Goal: Transaction & Acquisition: Purchase product/service

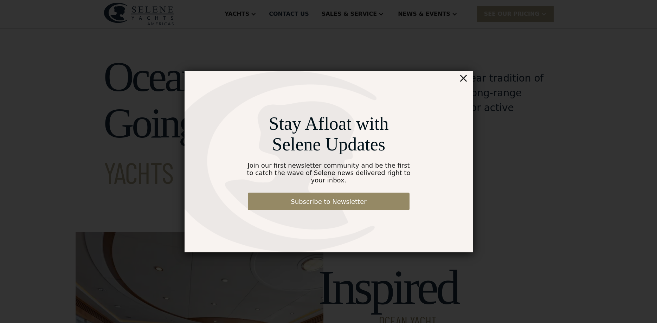
click at [466, 82] on div "×" at bounding box center [463, 78] width 10 height 14
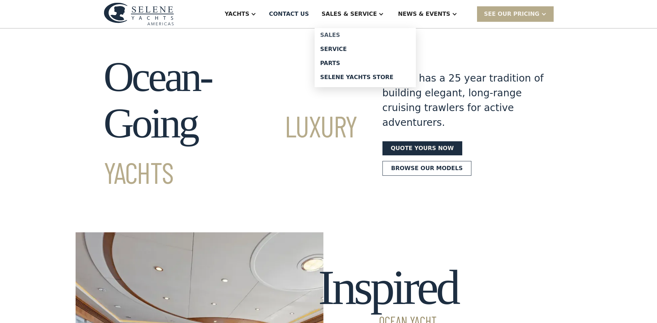
click at [358, 35] on div "Sales" at bounding box center [365, 35] width 90 height 6
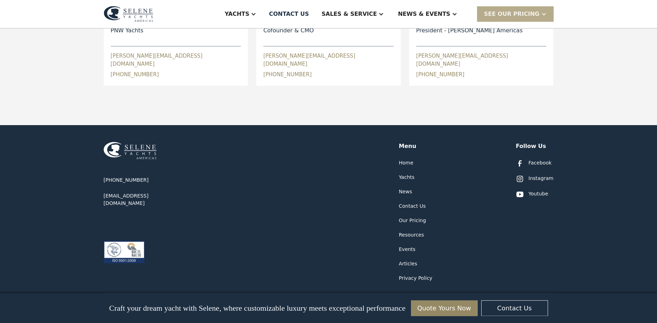
scroll to position [394, 0]
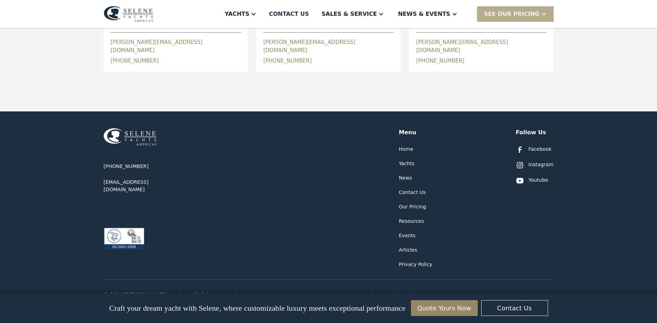
click at [405, 160] on div "Yachts" at bounding box center [407, 163] width 16 height 7
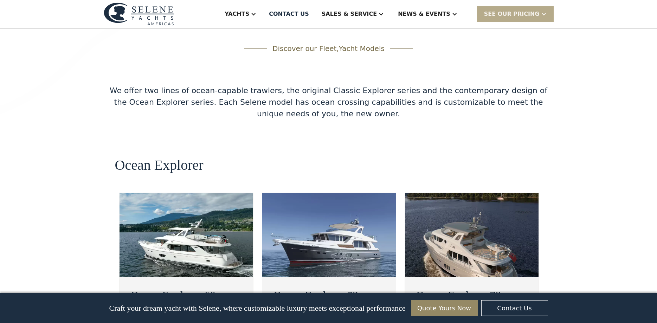
scroll to position [1186, 0]
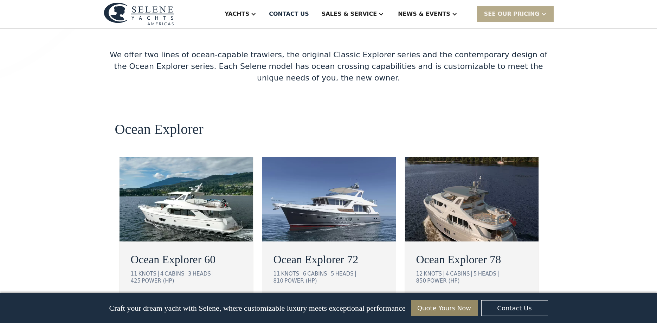
click at [169, 159] on img at bounding box center [186, 199] width 134 height 84
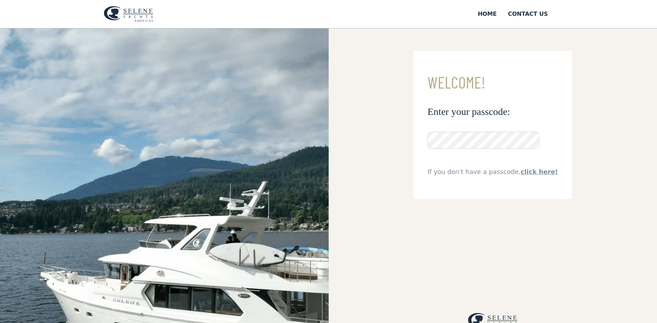
click at [534, 173] on link "click here!" at bounding box center [538, 171] width 37 height 7
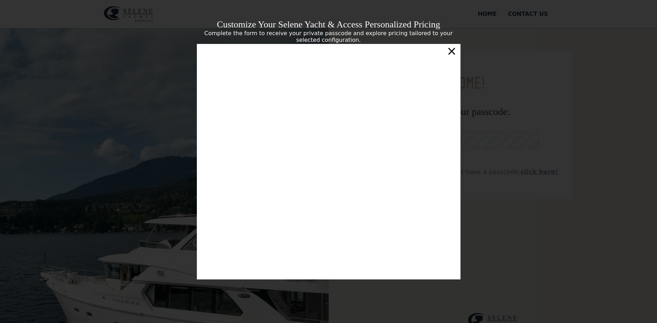
scroll to position [113, 0]
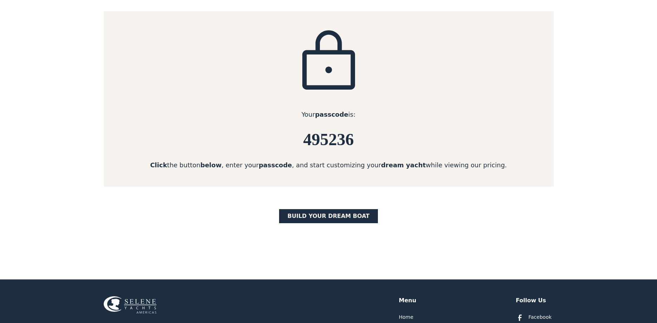
scroll to position [108, 0]
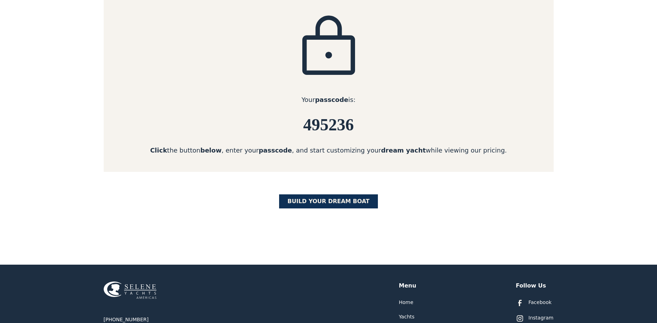
click at [326, 204] on link "BUILD yOUR dream boat" at bounding box center [328, 201] width 99 height 14
drag, startPoint x: 305, startPoint y: 123, endPoint x: 374, endPoint y: 126, distance: 69.0
click at [374, 126] on h6 "495236" at bounding box center [329, 125] width 450 height 19
copy h6 "495236"
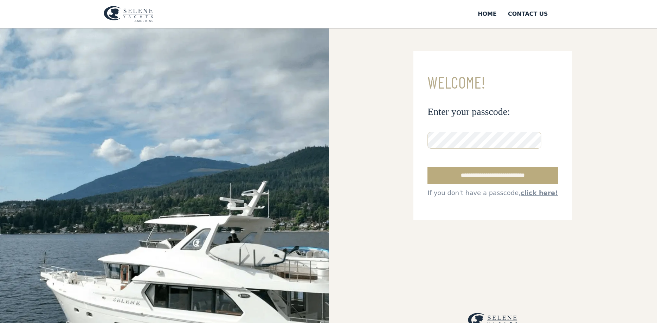
click at [480, 176] on input "**********" at bounding box center [492, 175] width 130 height 17
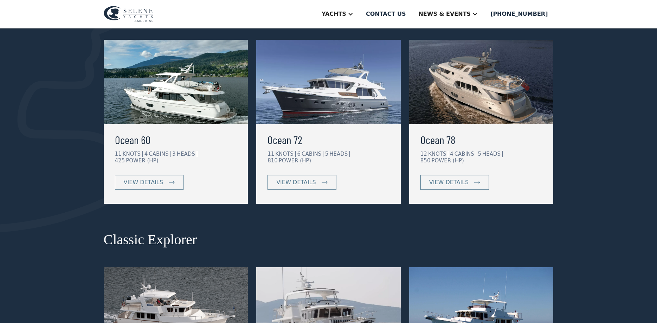
scroll to position [143, 0]
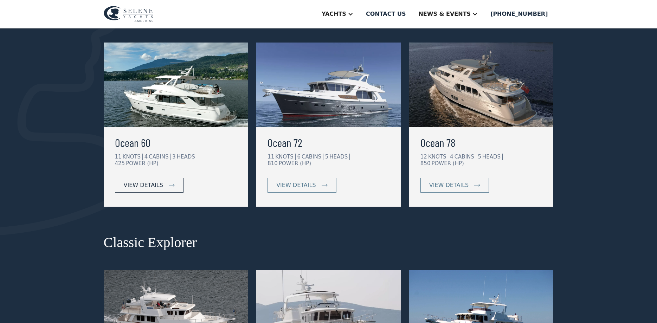
click at [149, 181] on div "view details" at bounding box center [143, 185] width 39 height 8
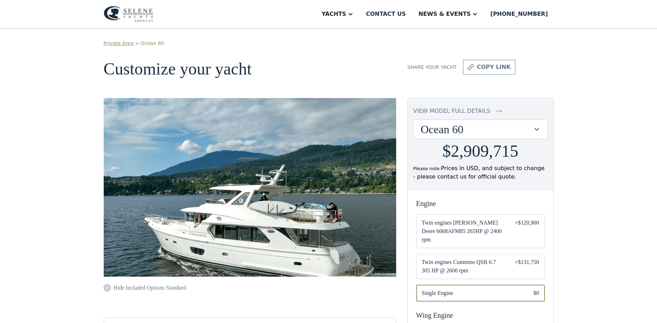
click at [514, 126] on div "Ocean 60" at bounding box center [477, 129] width 112 height 13
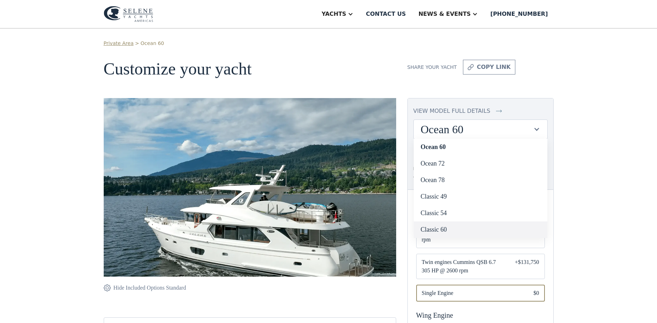
click at [491, 227] on link "Classic 60" at bounding box center [481, 229] width 134 height 17
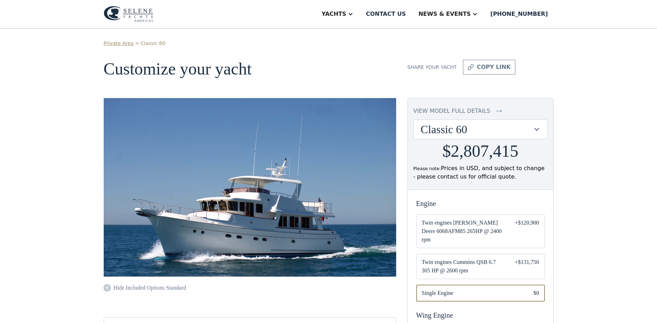
click at [524, 127] on div "Classic 60" at bounding box center [477, 129] width 112 height 13
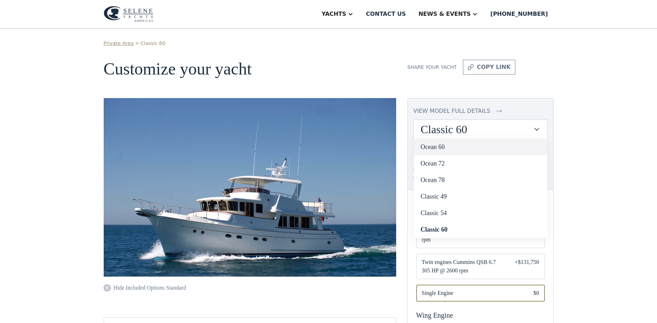
click at [476, 145] on link "Ocean 60" at bounding box center [481, 147] width 134 height 17
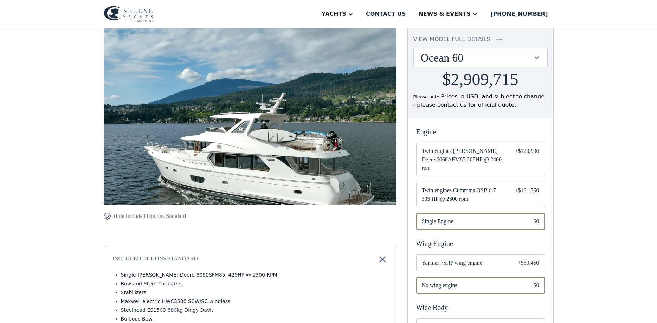
click at [492, 186] on span "Twin engines Cummins QSB 6.7 305 HP @ 2600 rpm" at bounding box center [463, 194] width 82 height 17
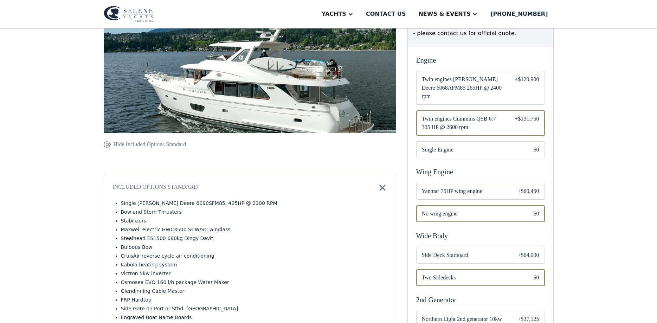
scroll to position [179, 0]
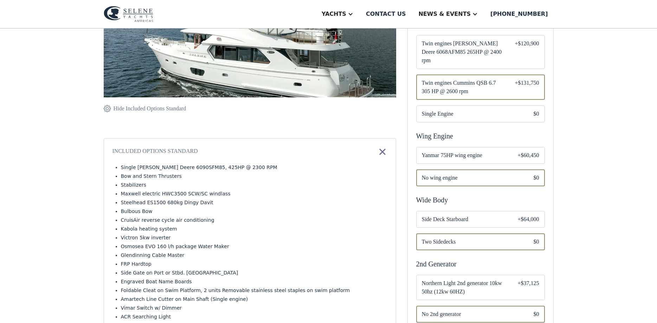
click at [491, 222] on span "Side Deck Starboard" at bounding box center [464, 219] width 85 height 8
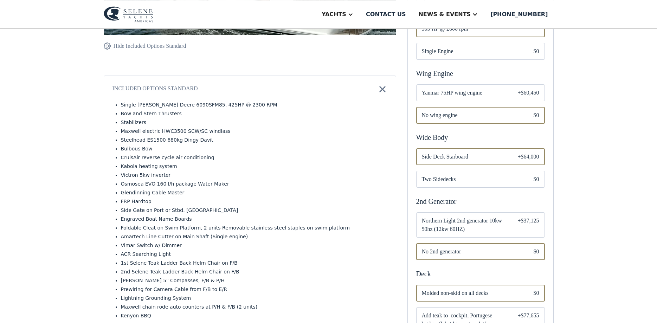
scroll to position [251, 0]
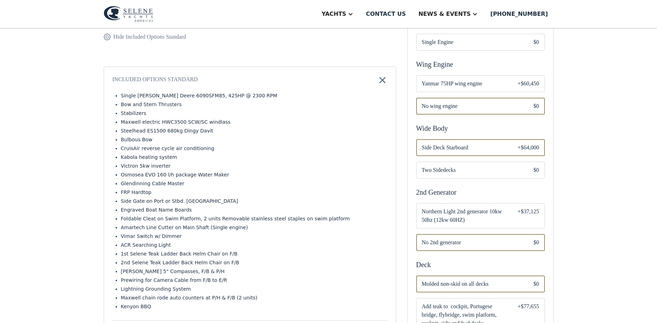
click at [491, 221] on span "Northern Light 2nd generator 10kw 50hz (12kw 60HZ)" at bounding box center [464, 215] width 85 height 17
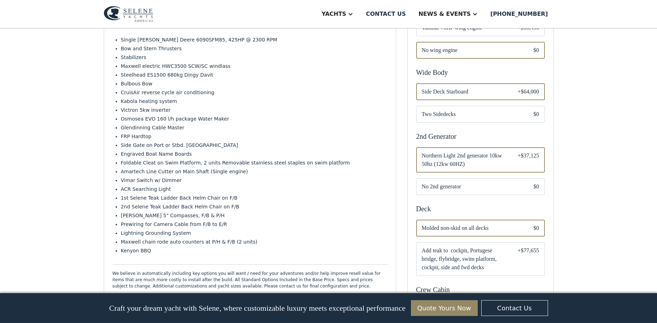
scroll to position [358, 0]
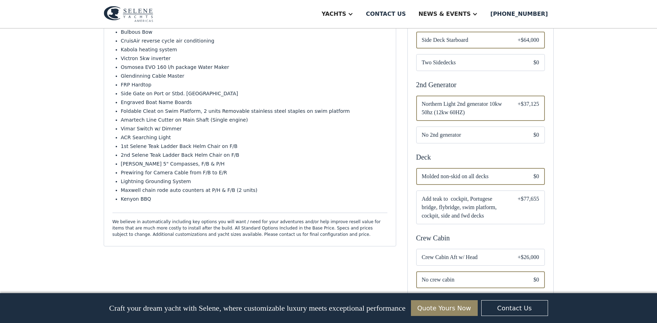
click at [481, 215] on span "Add teak to cockpit, Portugese bridge, flybridge, swim platform, cockpit, side …" at bounding box center [464, 207] width 85 height 25
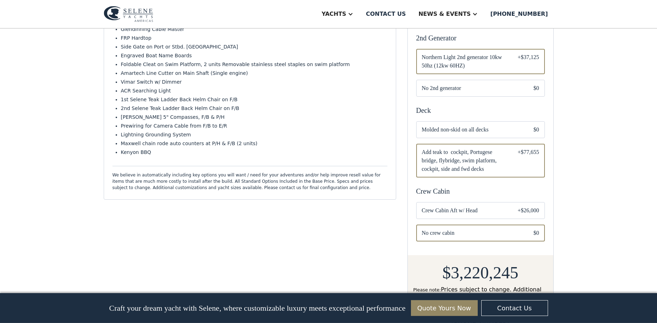
scroll to position [430, 0]
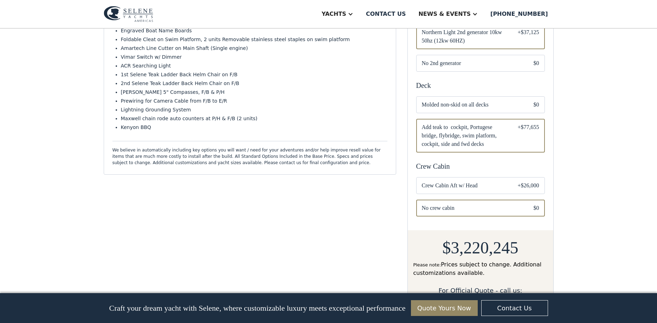
click at [482, 190] on span "Crew Cabin Aft w/ Head" at bounding box center [464, 185] width 85 height 8
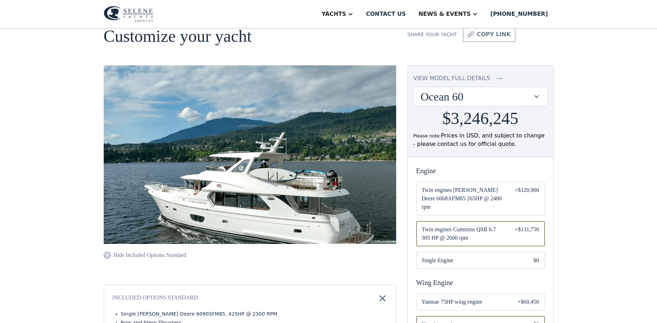
scroll to position [28, 0]
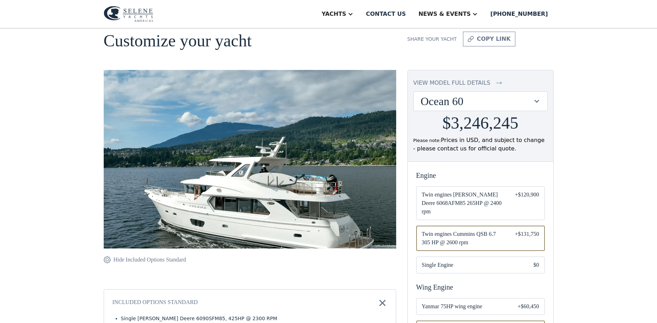
click at [449, 82] on div "view model full details" at bounding box center [451, 83] width 77 height 8
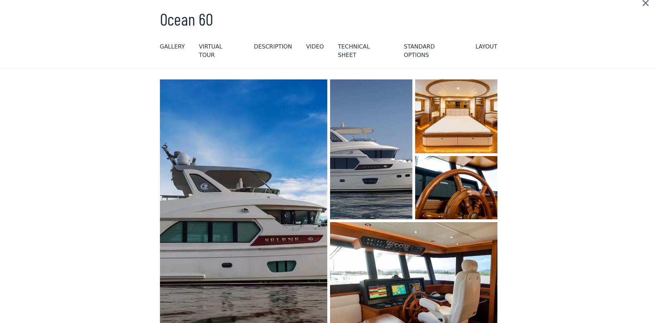
click at [245, 150] on img "open lightbox" at bounding box center [243, 207] width 177 height 270
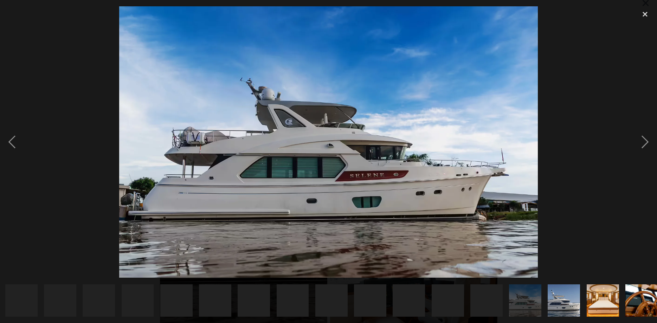
scroll to position [0, 241]
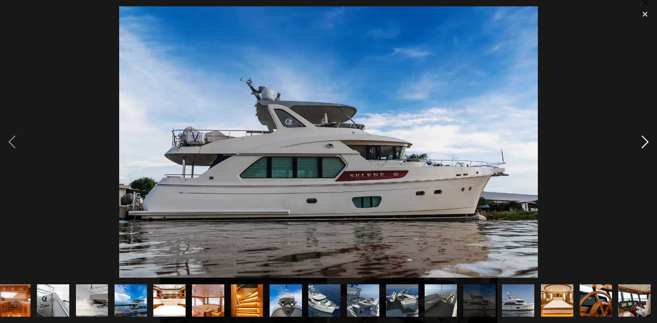
click at [644, 141] on div "next image" at bounding box center [645, 141] width 24 height 271
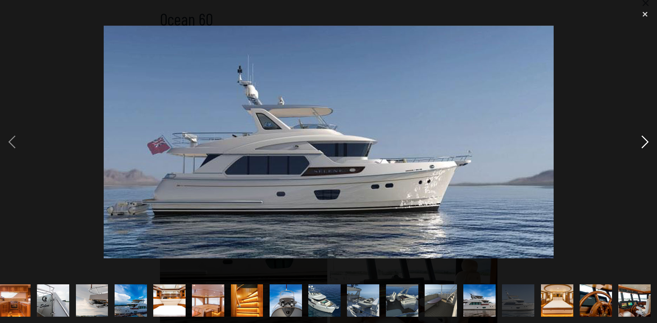
click at [643, 141] on div "next image" at bounding box center [645, 141] width 24 height 271
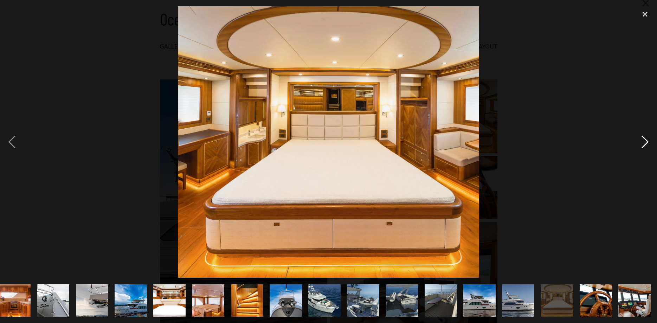
click at [643, 141] on div "next image" at bounding box center [645, 141] width 24 height 271
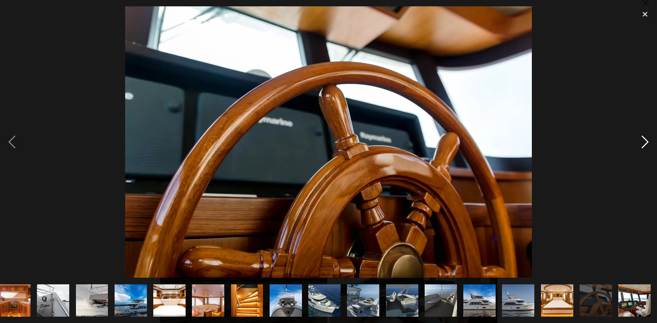
click at [643, 141] on div "next image" at bounding box center [645, 141] width 24 height 271
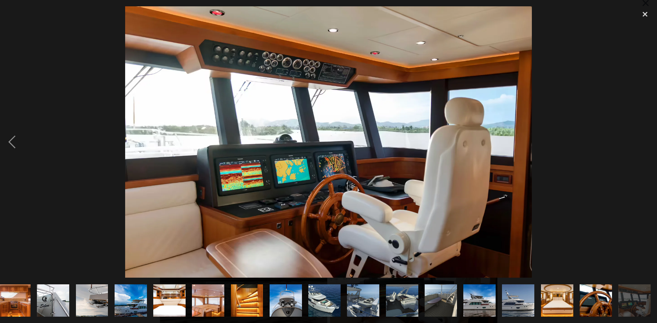
click at [643, 141] on div "next image" at bounding box center [645, 141] width 24 height 271
click at [200, 306] on img "show item 12 of 23" at bounding box center [208, 300] width 48 height 32
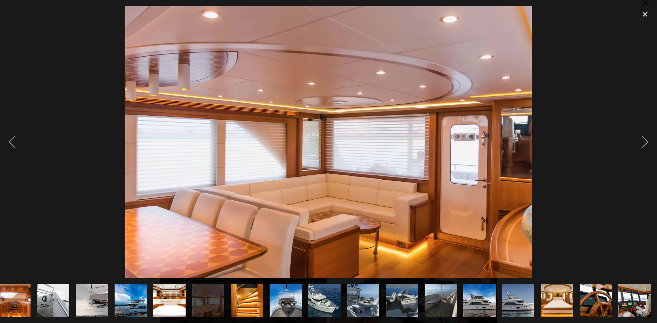
click at [278, 303] on img "show item 14 of 23" at bounding box center [286, 300] width 32 height 48
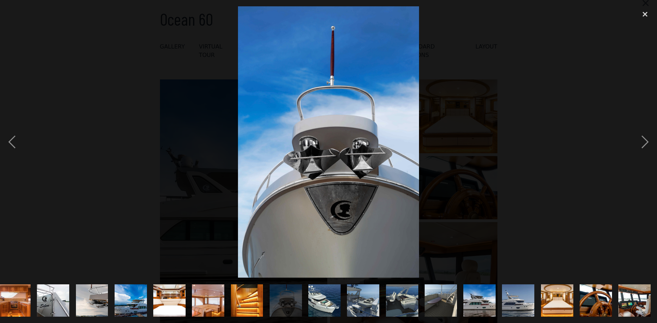
click at [327, 301] on img "show item 15 of 23" at bounding box center [324, 300] width 63 height 32
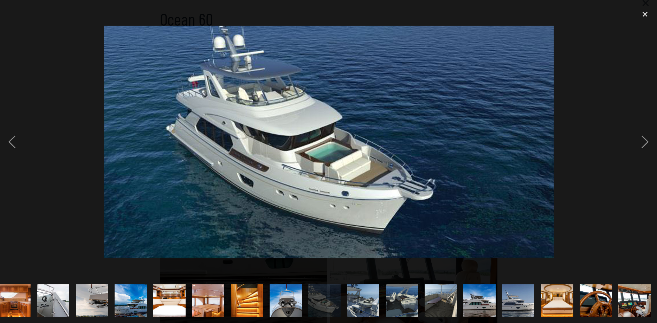
click at [356, 299] on img "show item 16 of 23" at bounding box center [363, 300] width 63 height 32
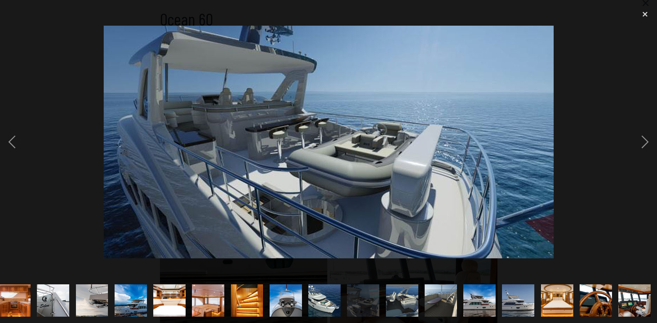
click at [323, 302] on img "show item 15 of 23" at bounding box center [324, 300] width 63 height 32
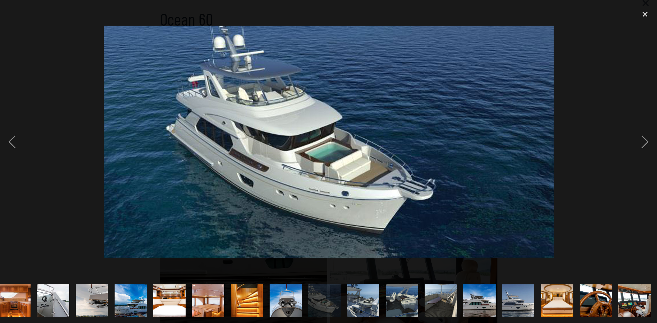
click at [358, 300] on img "show item 16 of 23" at bounding box center [363, 300] width 63 height 32
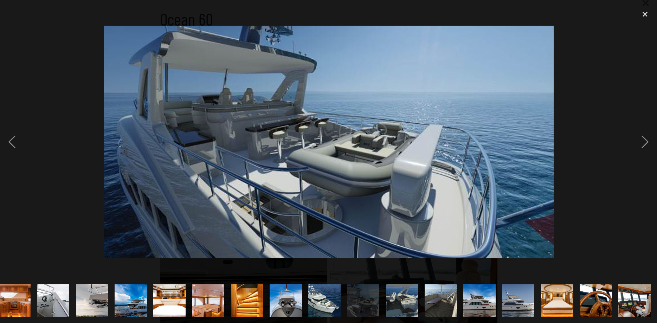
click at [394, 302] on img "show item 17 of 23" at bounding box center [402, 300] width 63 height 32
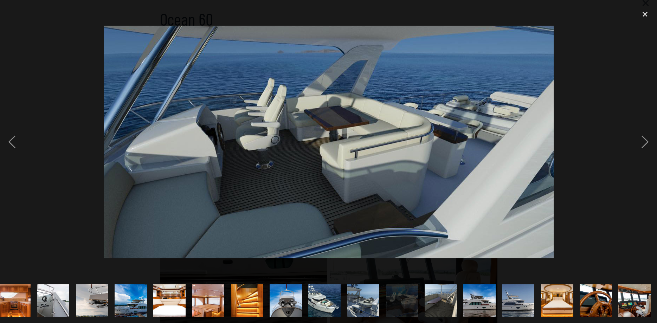
click at [439, 300] on img "show item 18 of 23" at bounding box center [440, 300] width 63 height 32
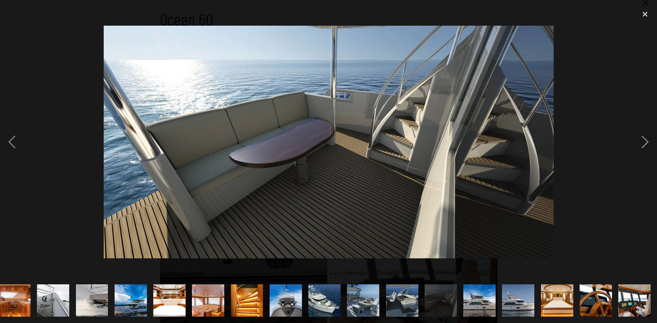
click at [475, 300] on img "show item 19 of 23" at bounding box center [479, 300] width 50 height 32
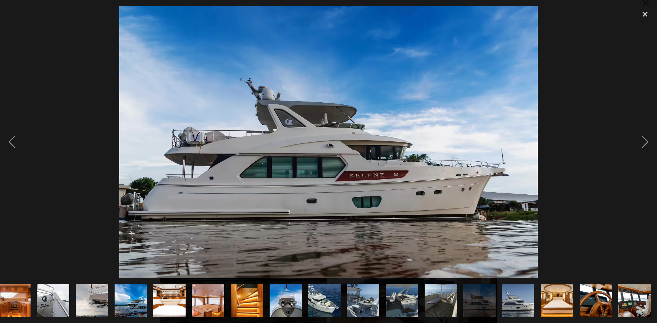
click at [506, 299] on img "show item 20 of 23" at bounding box center [518, 300] width 63 height 32
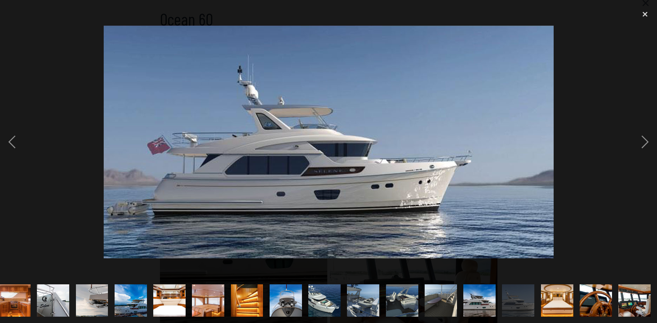
click at [544, 299] on img "show item 21 of 23" at bounding box center [557, 300] width 36 height 32
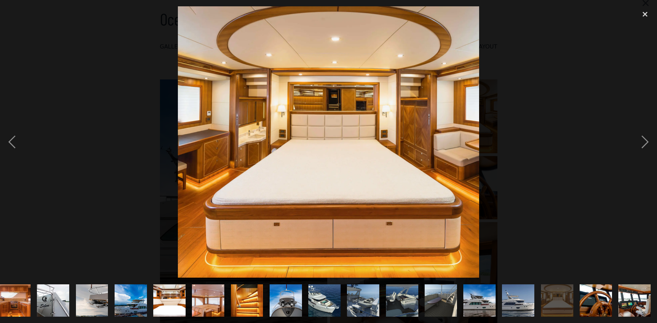
click at [9, 296] on img "show item 7 of 23" at bounding box center [14, 300] width 48 height 32
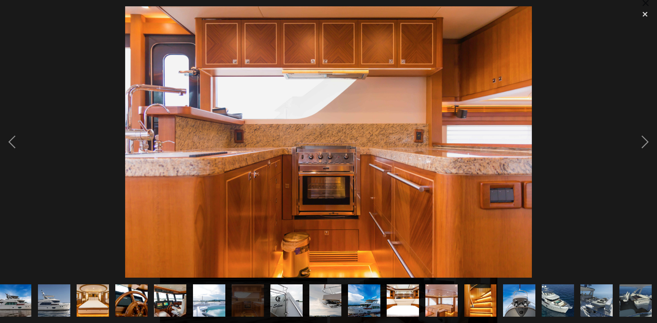
scroll to position [0, 0]
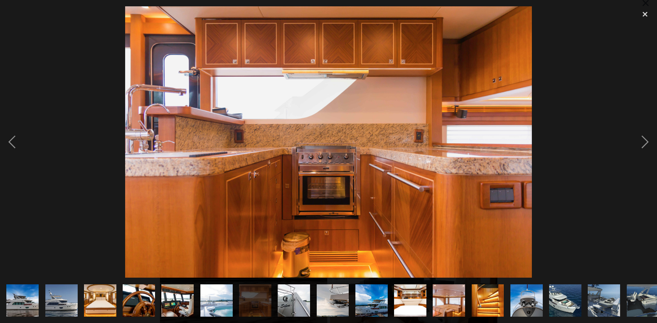
click at [11, 296] on img "show item 1 of 23" at bounding box center [23, 300] width 50 height 32
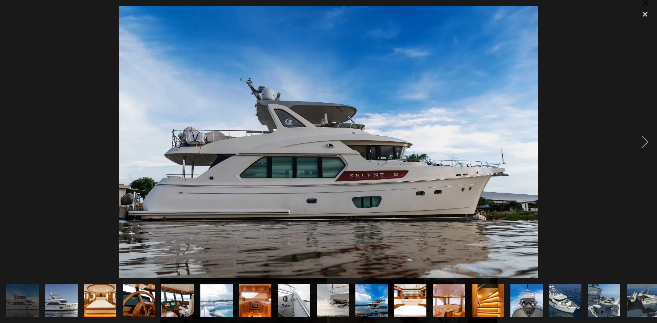
click at [67, 307] on img "show item 2 of 23" at bounding box center [61, 300] width 63 height 32
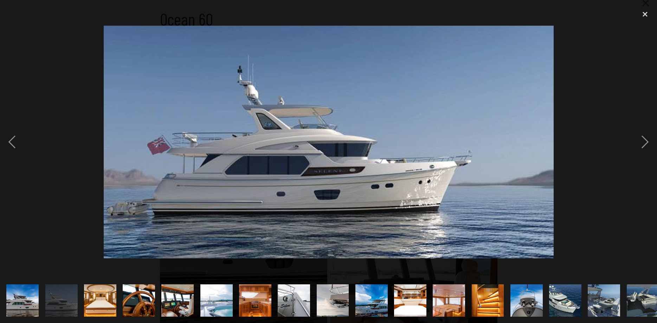
click at [102, 305] on img "show item 3 of 23" at bounding box center [100, 300] width 36 height 32
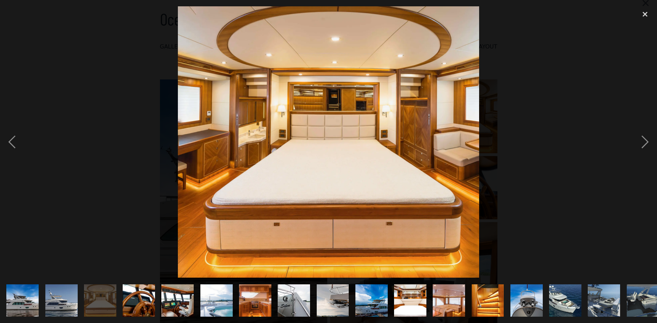
click at [140, 304] on img "show item 4 of 23" at bounding box center [139, 300] width 48 height 32
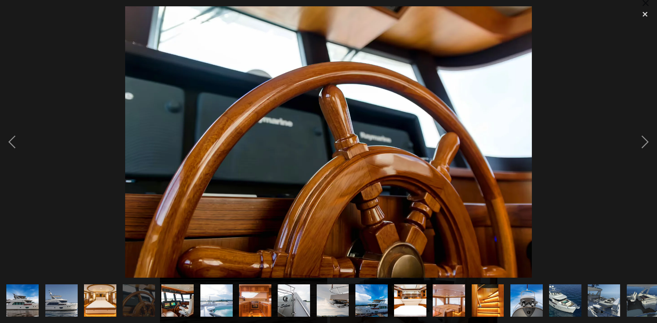
click at [174, 302] on img "show item 5 of 23" at bounding box center [177, 300] width 48 height 32
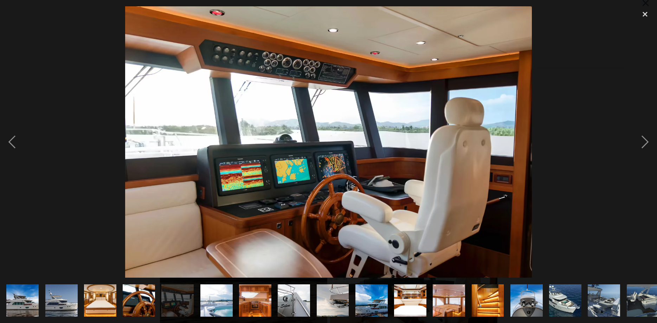
click at [219, 305] on img "show item 6 of 23" at bounding box center [216, 300] width 48 height 32
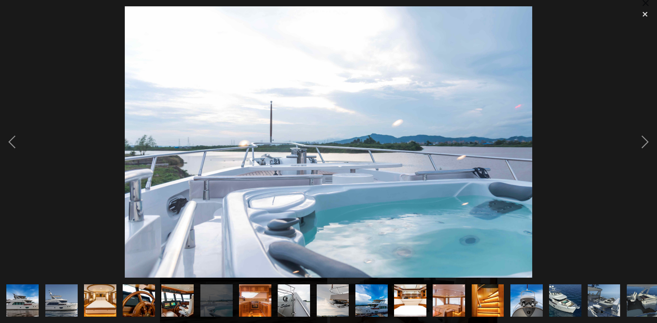
click at [248, 303] on img "show item 7 of 23" at bounding box center [255, 300] width 48 height 32
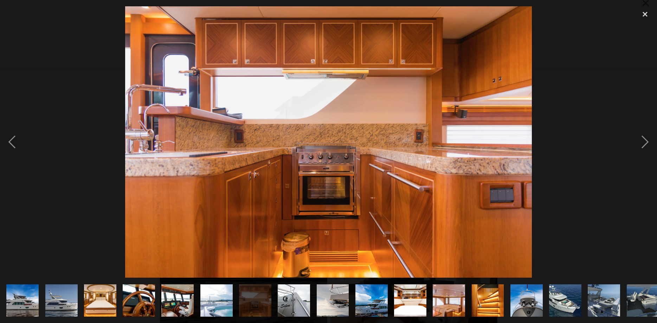
click at [291, 302] on img "show item 8 of 23" at bounding box center [294, 300] width 48 height 32
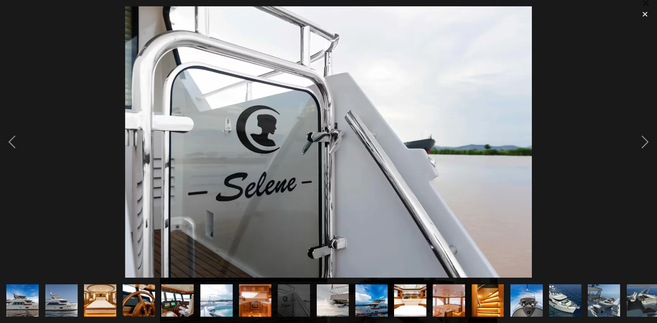
click at [337, 303] on img "show item 9 of 23" at bounding box center [333, 300] width 48 height 32
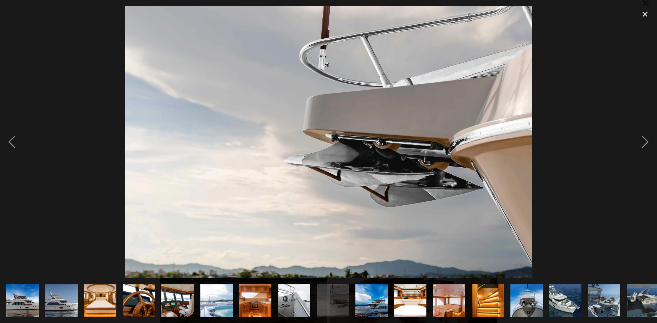
click at [378, 306] on img "show item 10 of 23" at bounding box center [371, 300] width 52 height 32
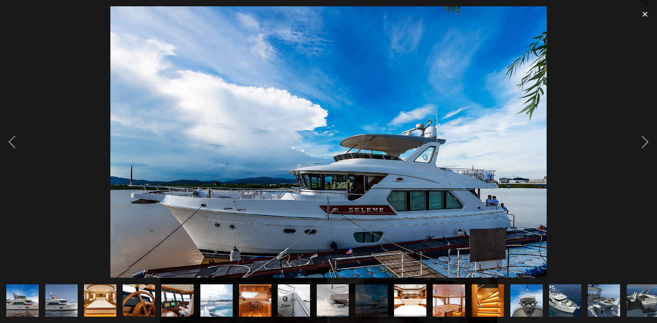
click at [397, 304] on img "show item 11 of 23" at bounding box center [410, 300] width 48 height 32
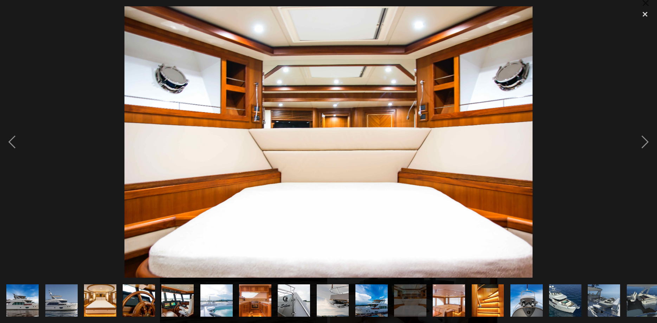
click at [449, 303] on img "show item 12 of 23" at bounding box center [448, 300] width 48 height 32
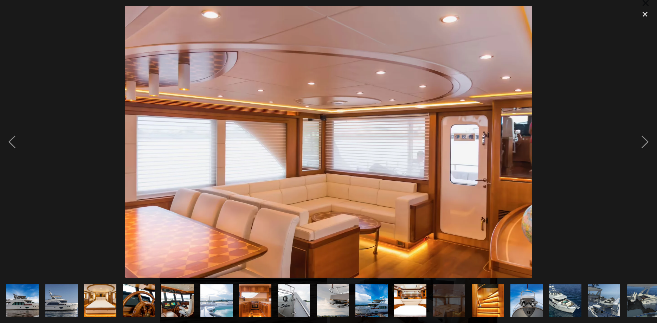
click at [480, 300] on img "show item 13 of 23" at bounding box center [488, 300] width 32 height 48
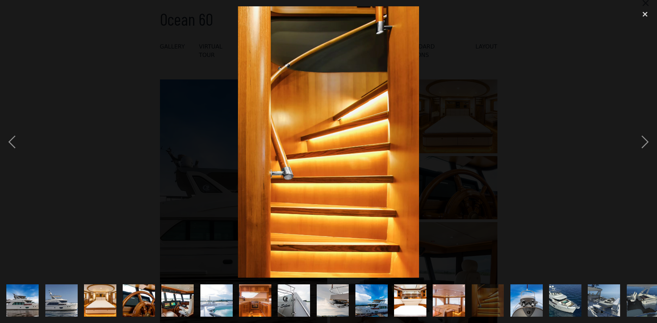
click at [525, 301] on img "show item 14 of 23" at bounding box center [526, 300] width 32 height 48
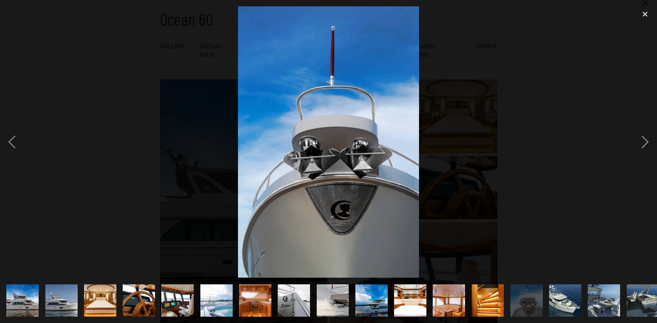
click at [557, 301] on img "show item 15 of 23" at bounding box center [565, 300] width 63 height 32
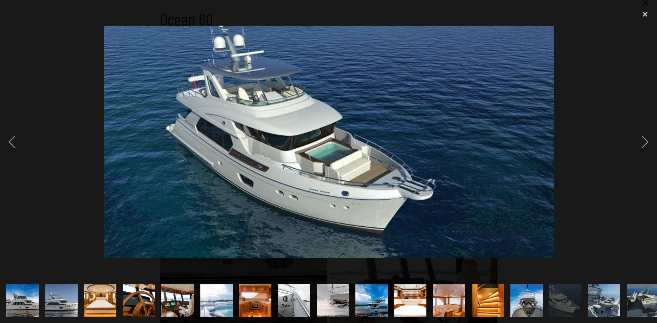
click at [644, 298] on img "show item 17 of 23" at bounding box center [642, 300] width 63 height 32
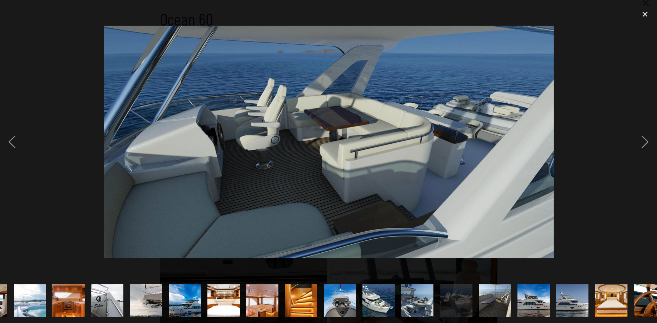
scroll to position [0, 241]
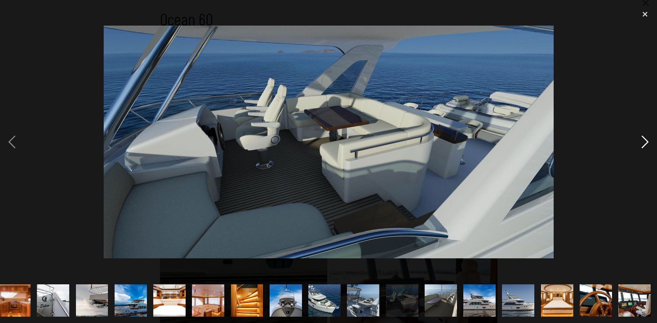
click at [642, 139] on div "next image" at bounding box center [645, 141] width 24 height 271
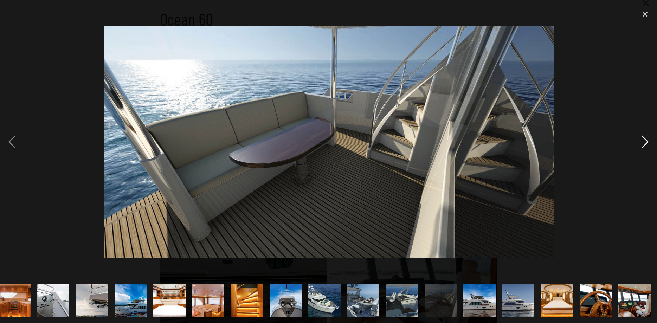
click at [642, 139] on div "next image" at bounding box center [645, 141] width 24 height 271
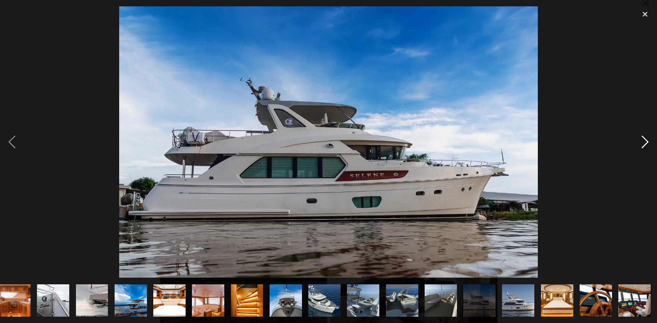
click at [642, 139] on div "next image" at bounding box center [645, 141] width 24 height 271
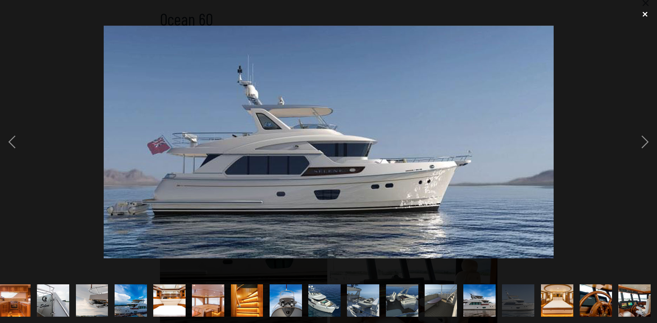
click at [644, 13] on div "close lightbox" at bounding box center [645, 13] width 24 height 15
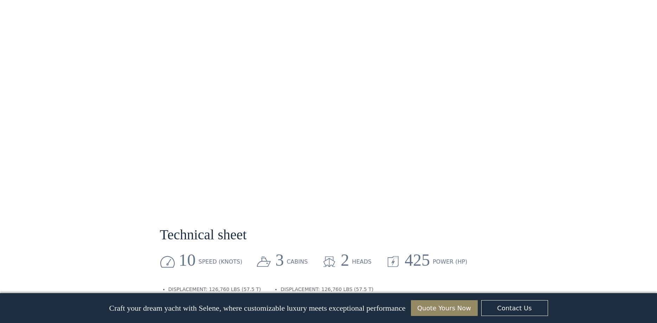
scroll to position [161, 0]
click at [447, 310] on link "Quote Yours Now" at bounding box center [444, 308] width 67 height 16
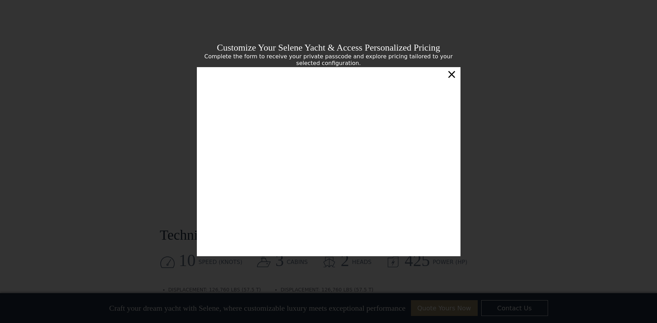
click at [452, 77] on div "×" at bounding box center [451, 74] width 10 height 14
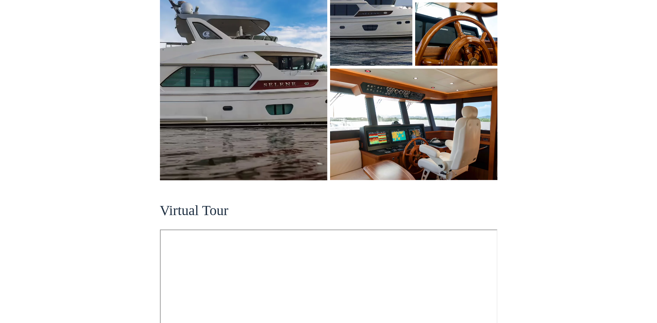
scroll to position [0, 0]
